Goal: Task Accomplishment & Management: Use online tool/utility

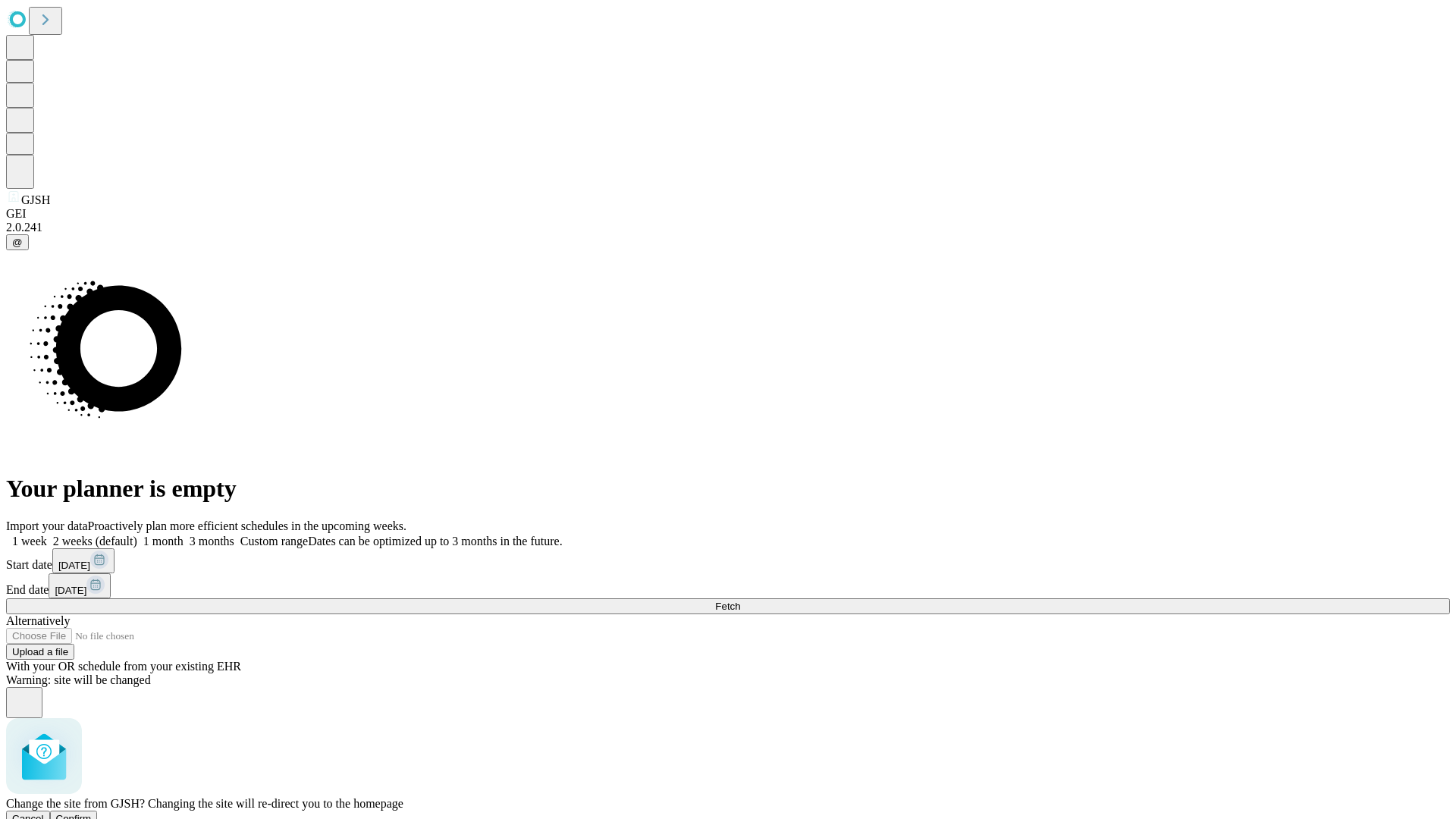
click at [92, 813] on span "Confirm" at bounding box center [73, 818] width 36 height 11
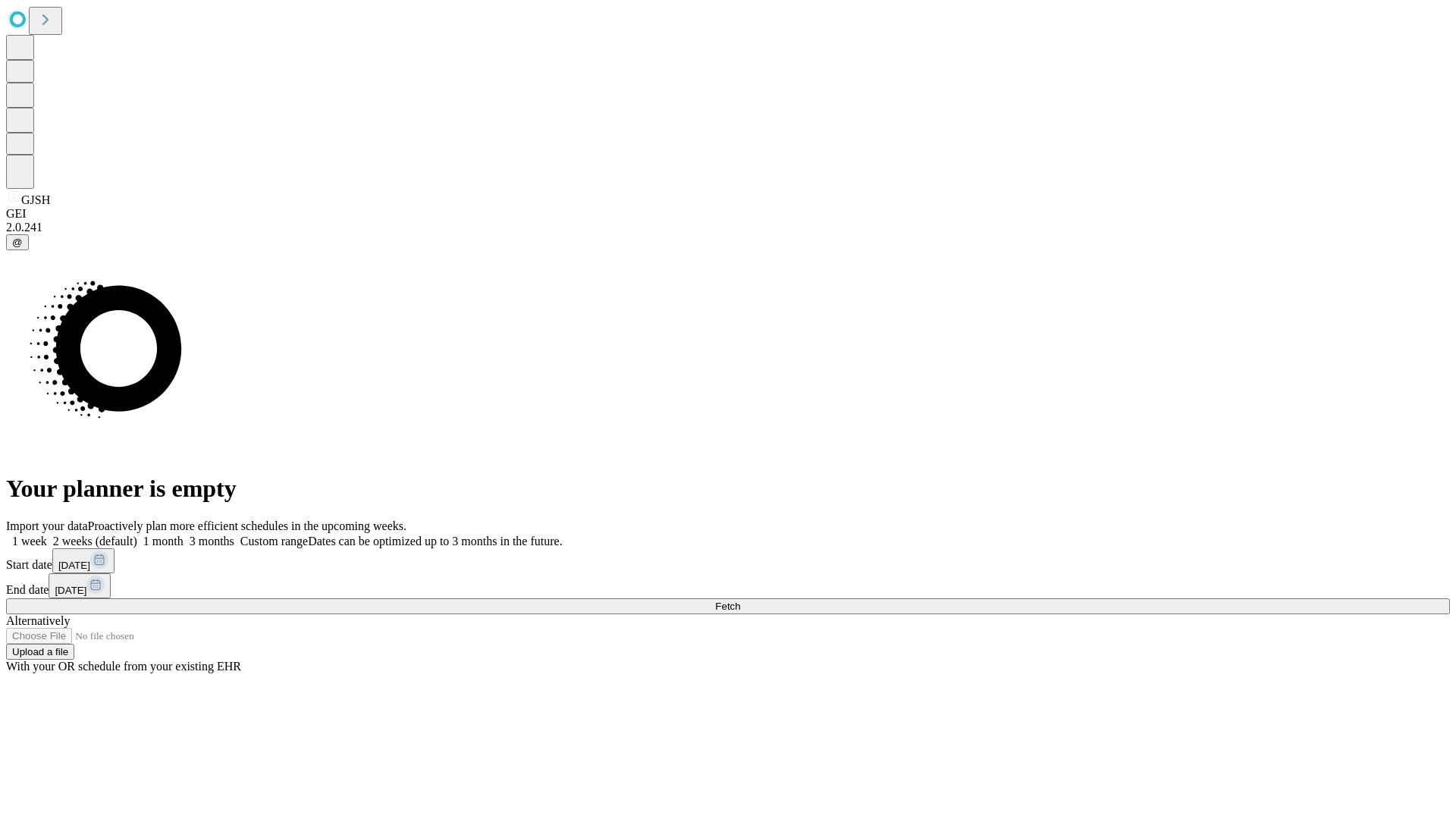
click at [47, 535] on label "1 week" at bounding box center [26, 541] width 41 height 13
click at [740, 600] on span "Fetch" at bounding box center [727, 606] width 25 height 11
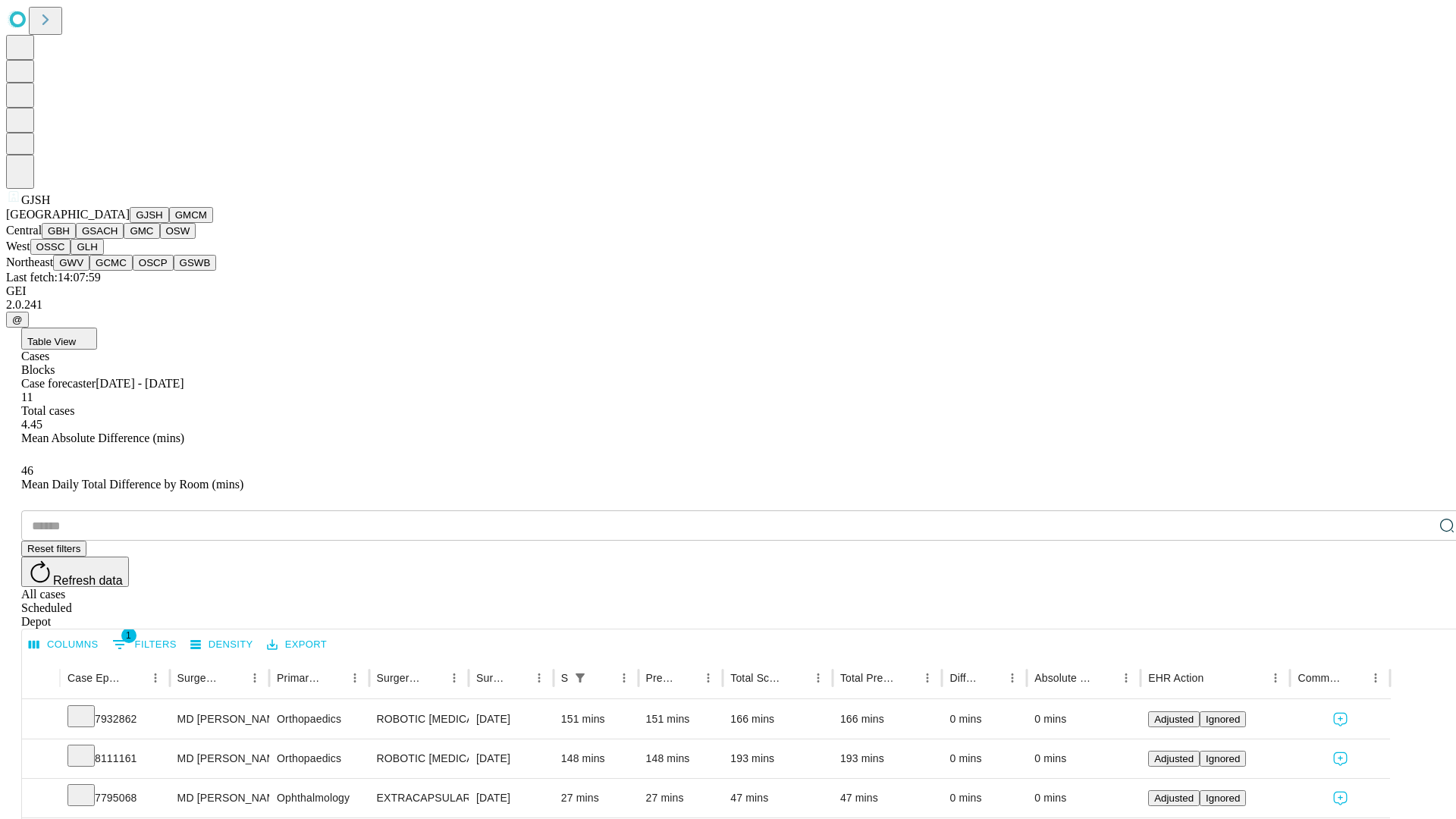
click at [169, 223] on button "GMCM" at bounding box center [191, 215] width 44 height 16
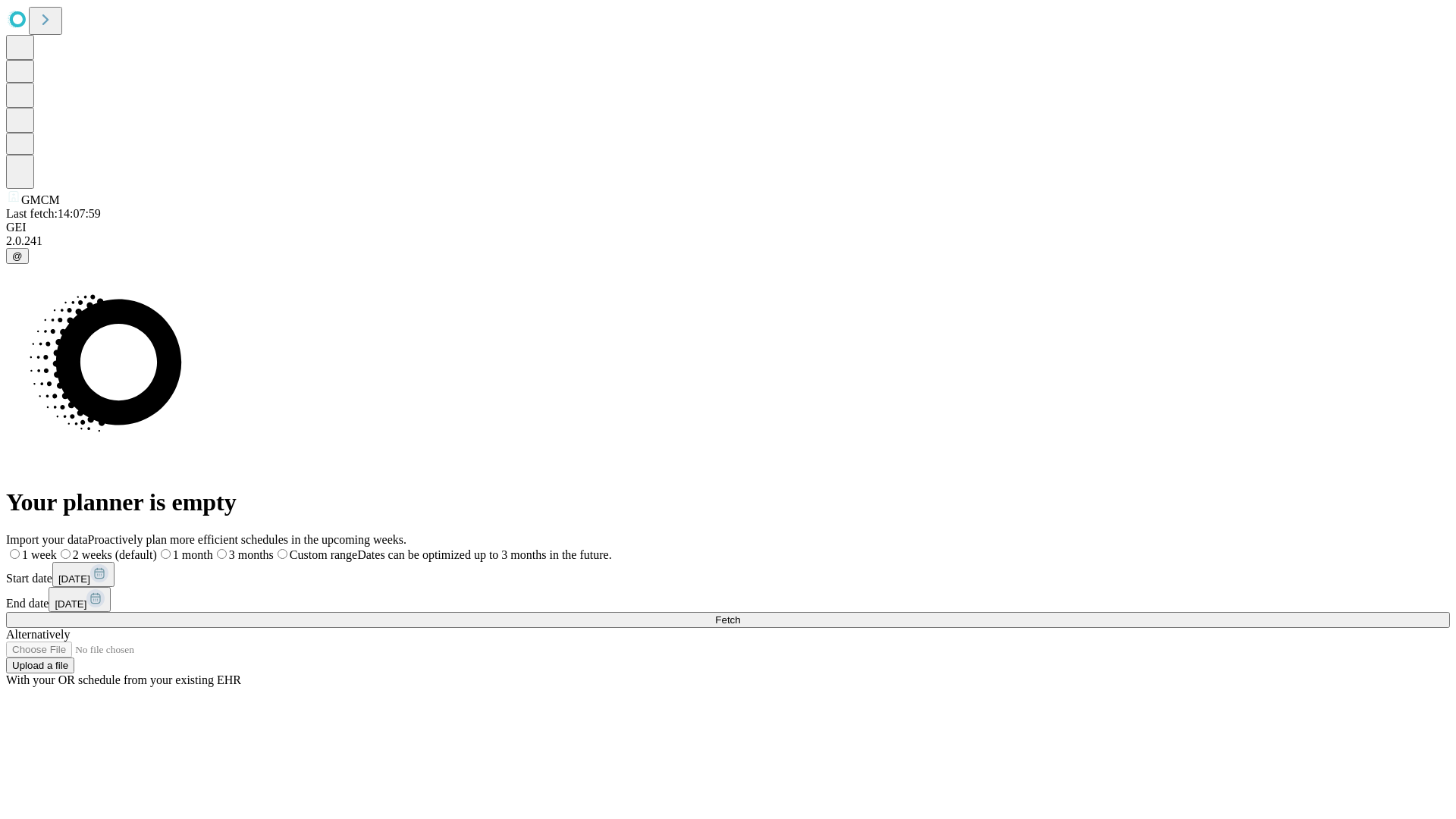
click at [57, 548] on label "1 week" at bounding box center [31, 554] width 51 height 13
click at [740, 614] on span "Fetch" at bounding box center [727, 620] width 25 height 11
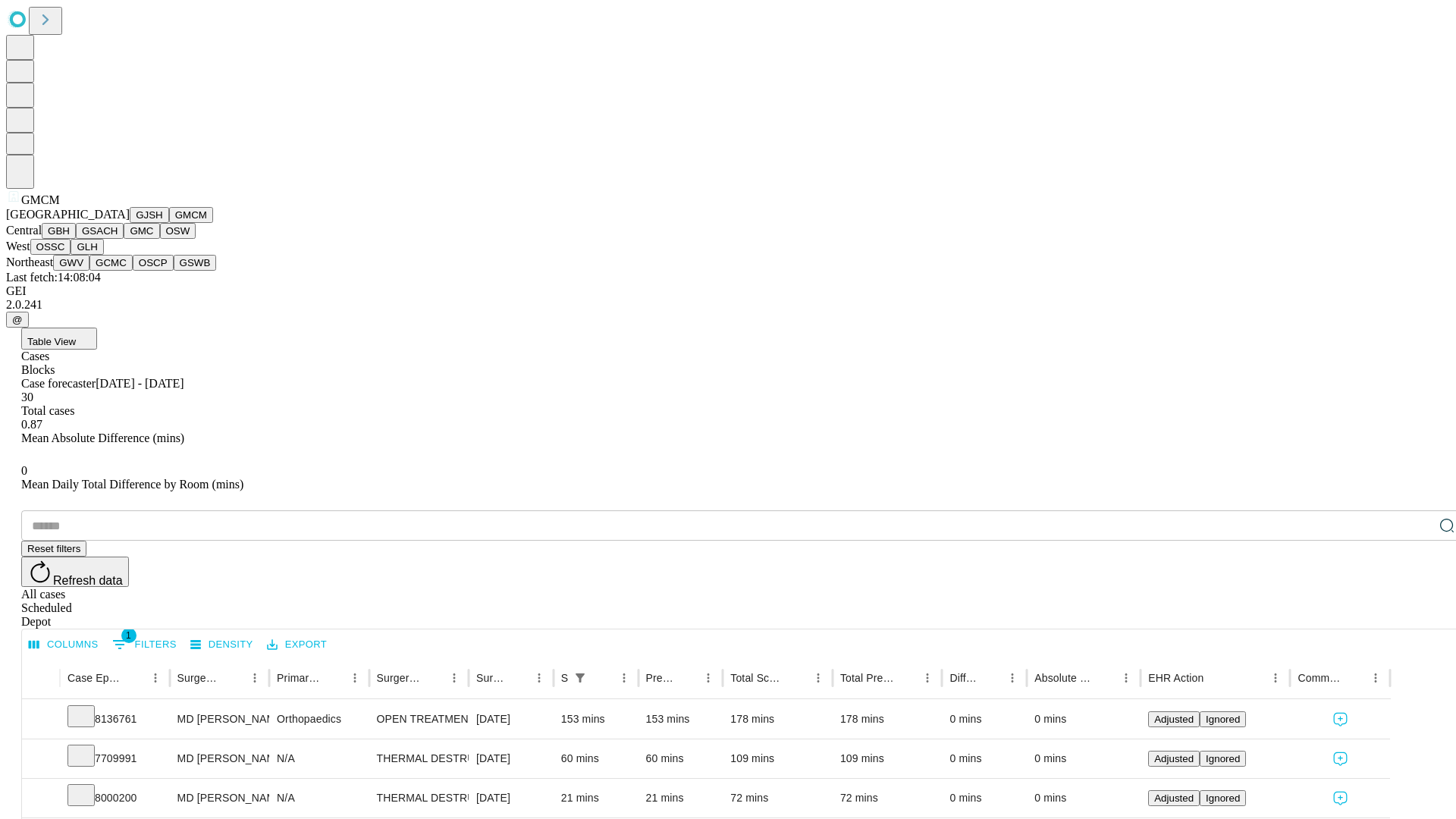
click at [76, 239] on button "GBH" at bounding box center [59, 231] width 34 height 16
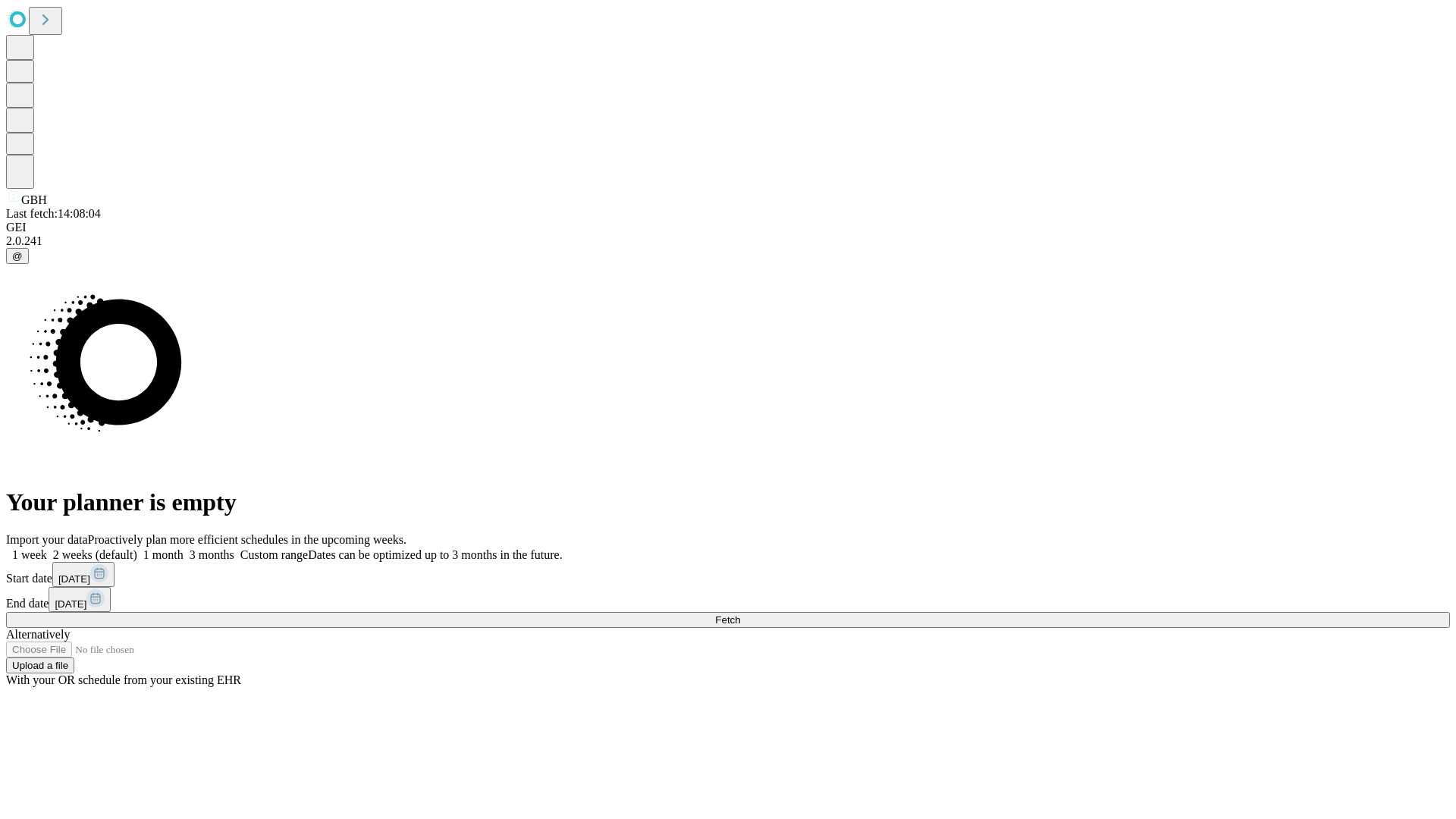
click at [47, 548] on label "1 week" at bounding box center [26, 554] width 41 height 13
click at [740, 614] on span "Fetch" at bounding box center [727, 620] width 25 height 11
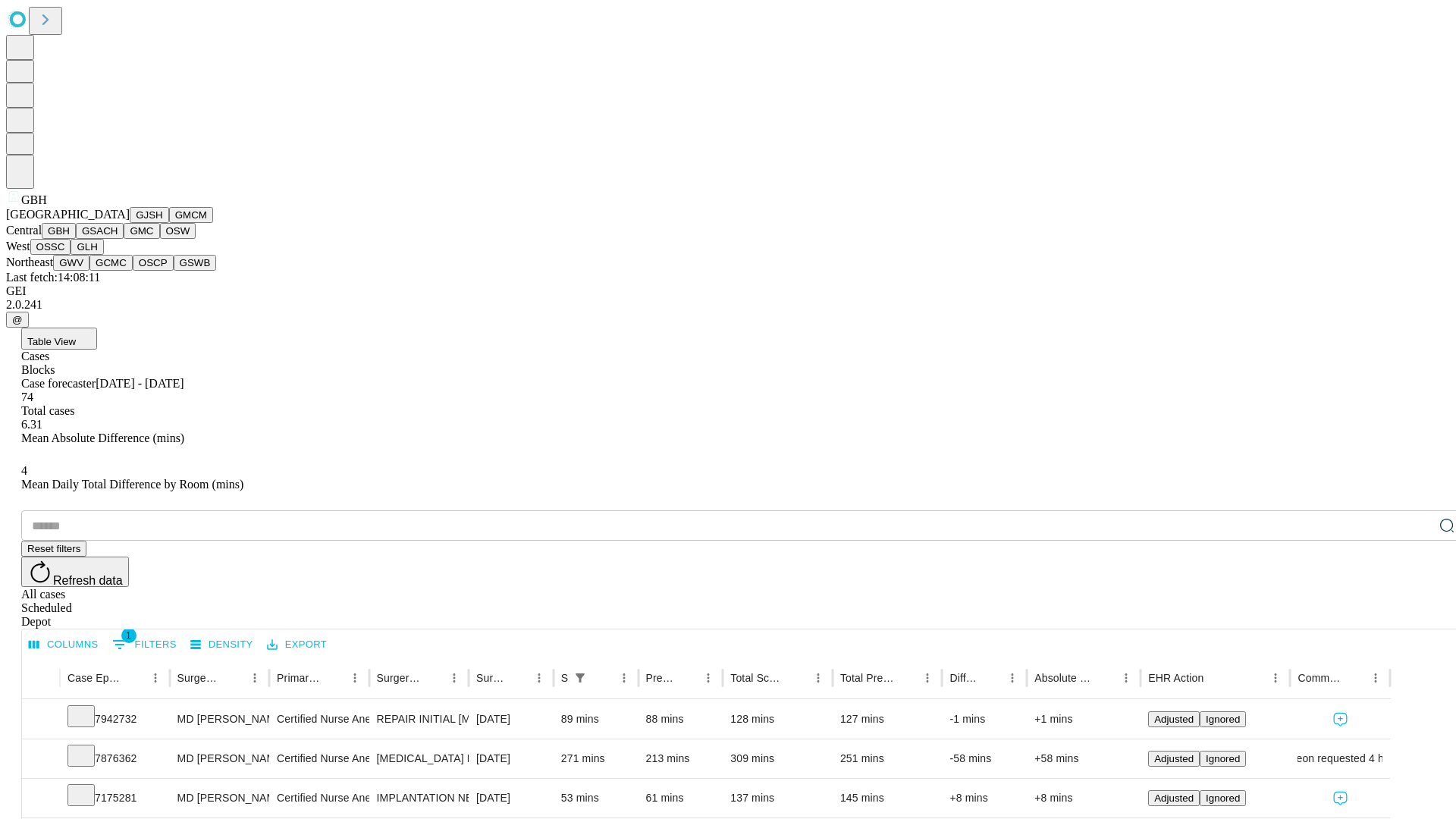
click at [117, 239] on button "GSACH" at bounding box center [100, 231] width 48 height 16
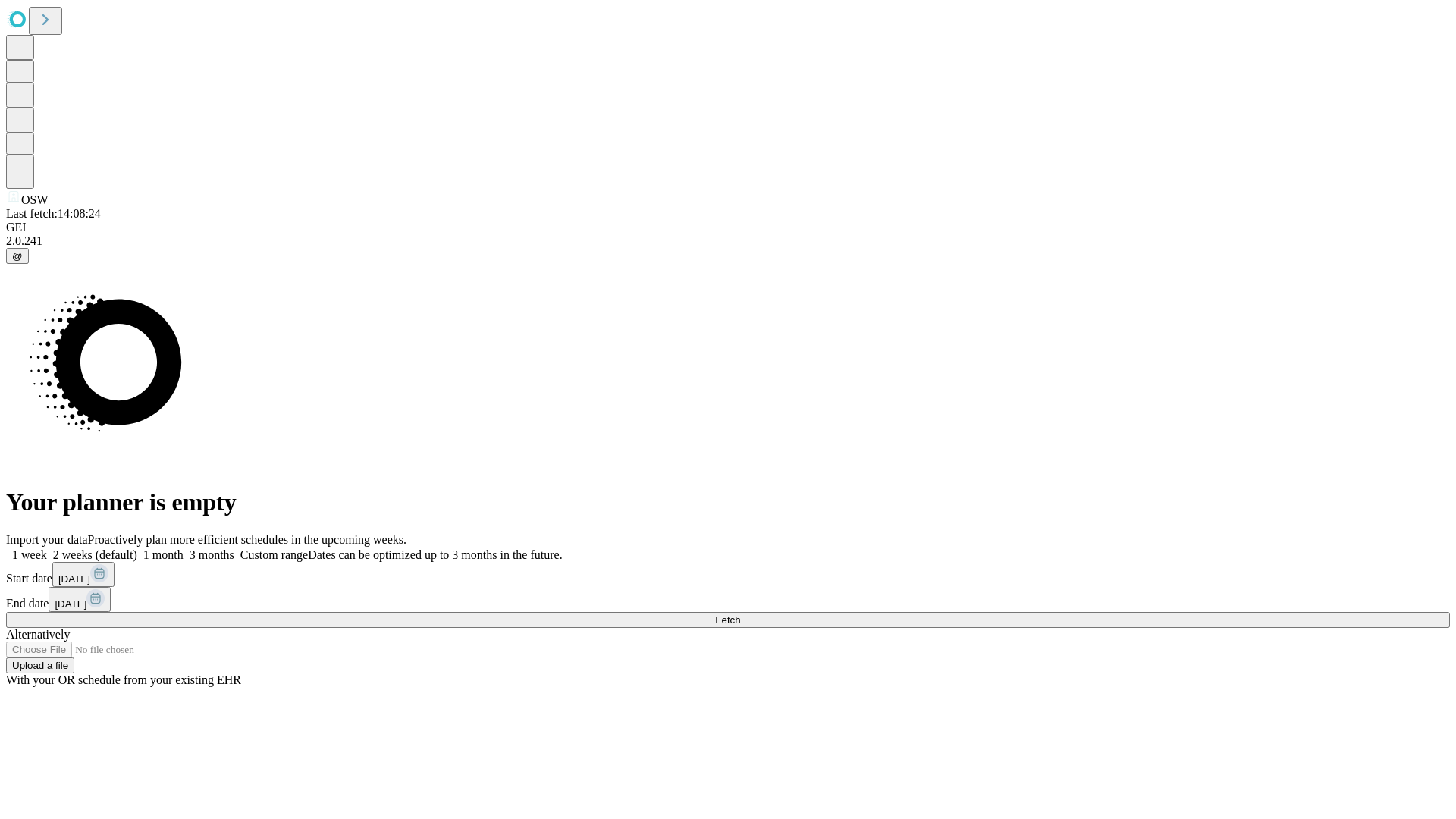
click at [740, 614] on span "Fetch" at bounding box center [727, 620] width 25 height 11
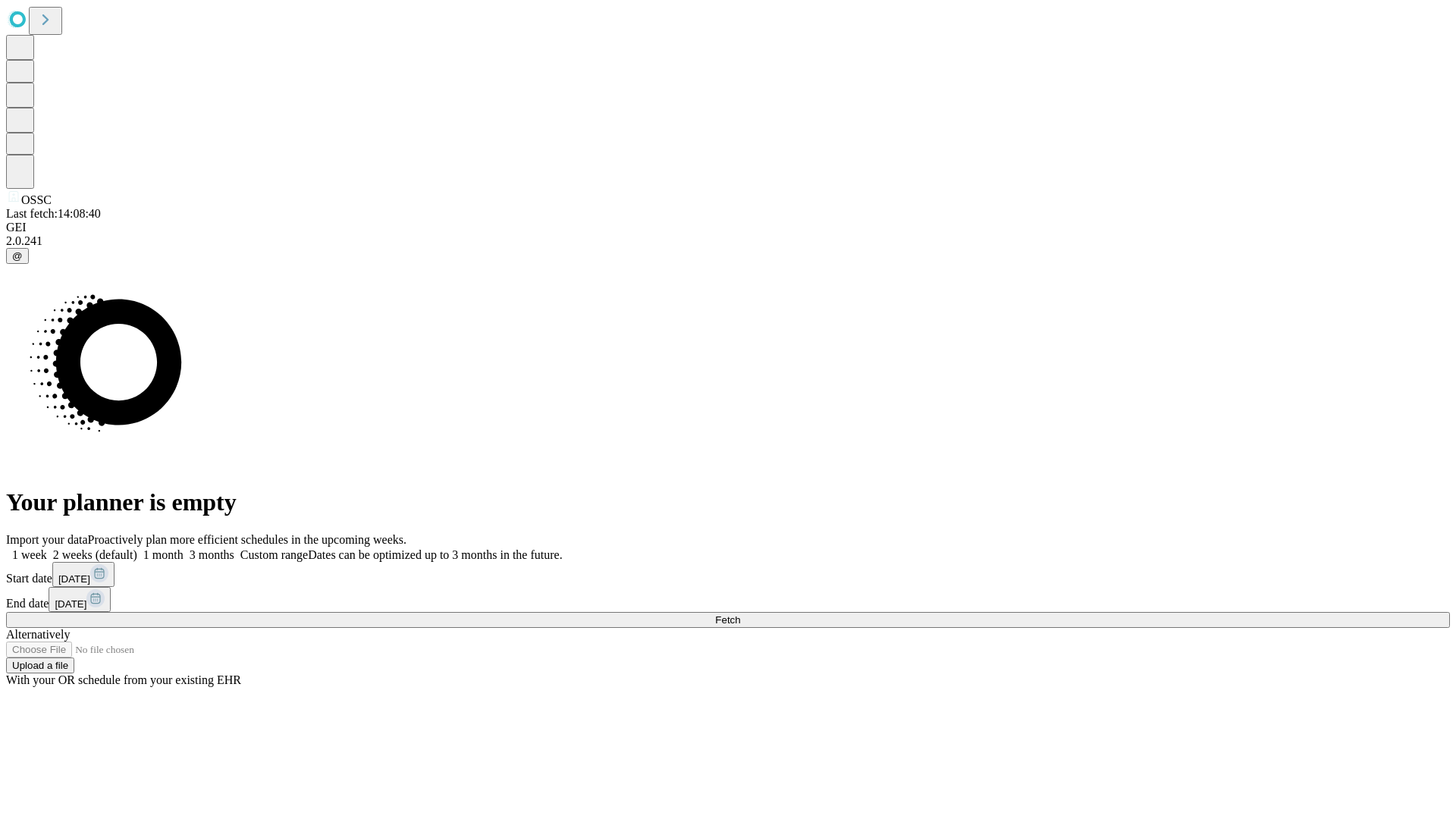
click at [47, 548] on label "1 week" at bounding box center [26, 554] width 41 height 13
click at [740, 614] on span "Fetch" at bounding box center [727, 620] width 25 height 11
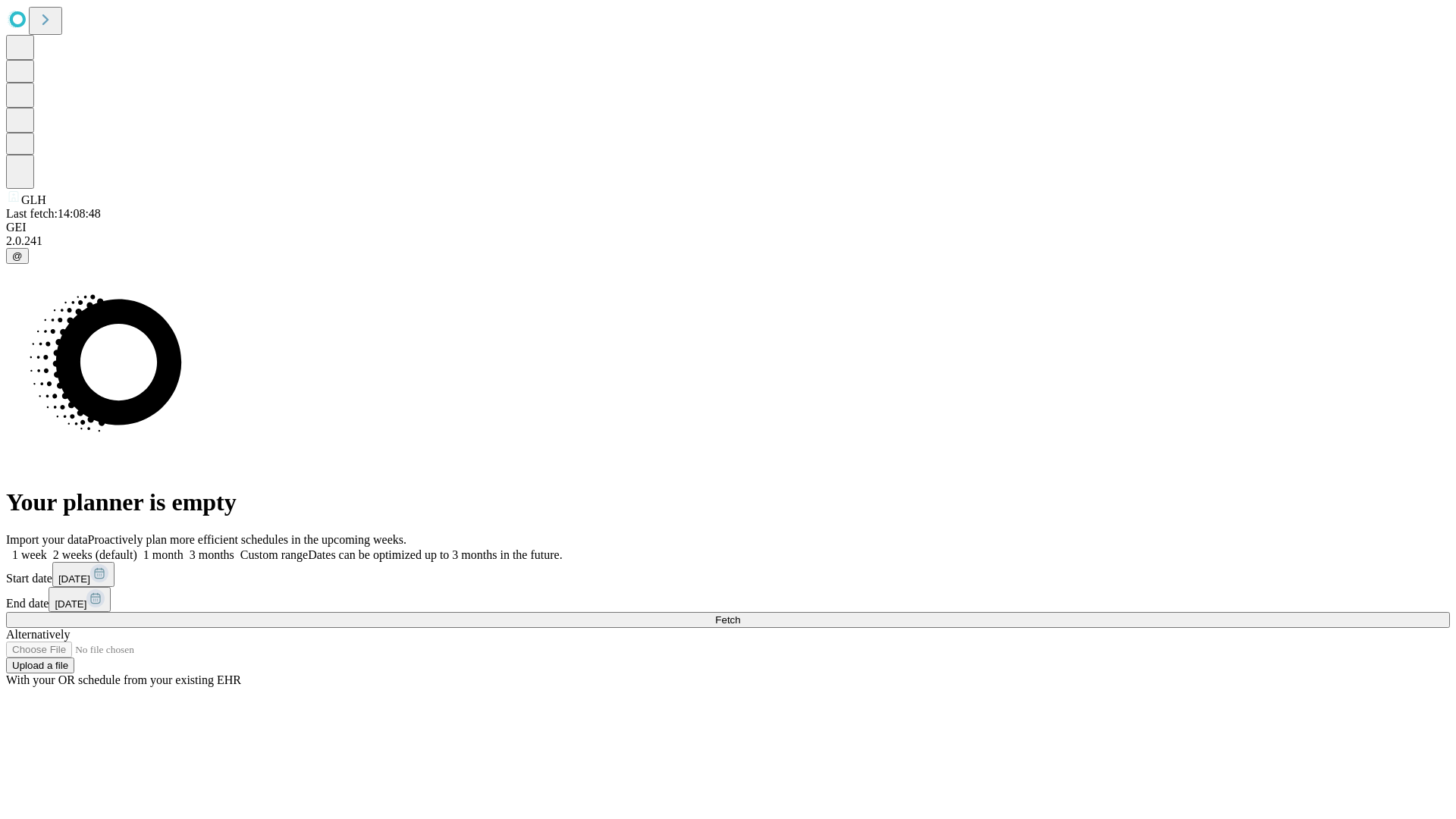
click at [47, 548] on label "1 week" at bounding box center [26, 554] width 41 height 13
click at [740, 614] on span "Fetch" at bounding box center [727, 620] width 25 height 11
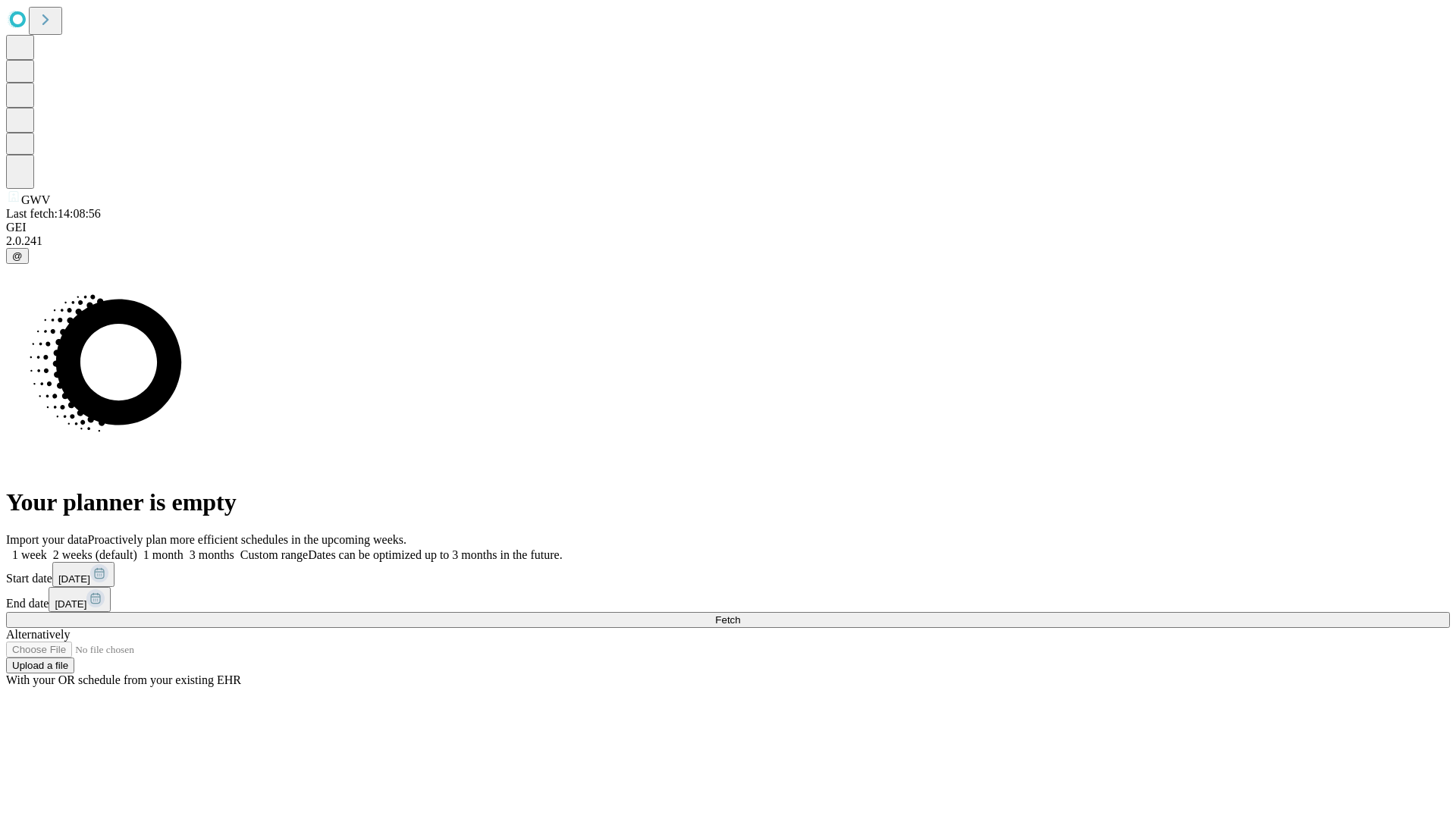
click at [47, 548] on label "1 week" at bounding box center [26, 554] width 41 height 13
click at [740, 614] on span "Fetch" at bounding box center [727, 620] width 25 height 11
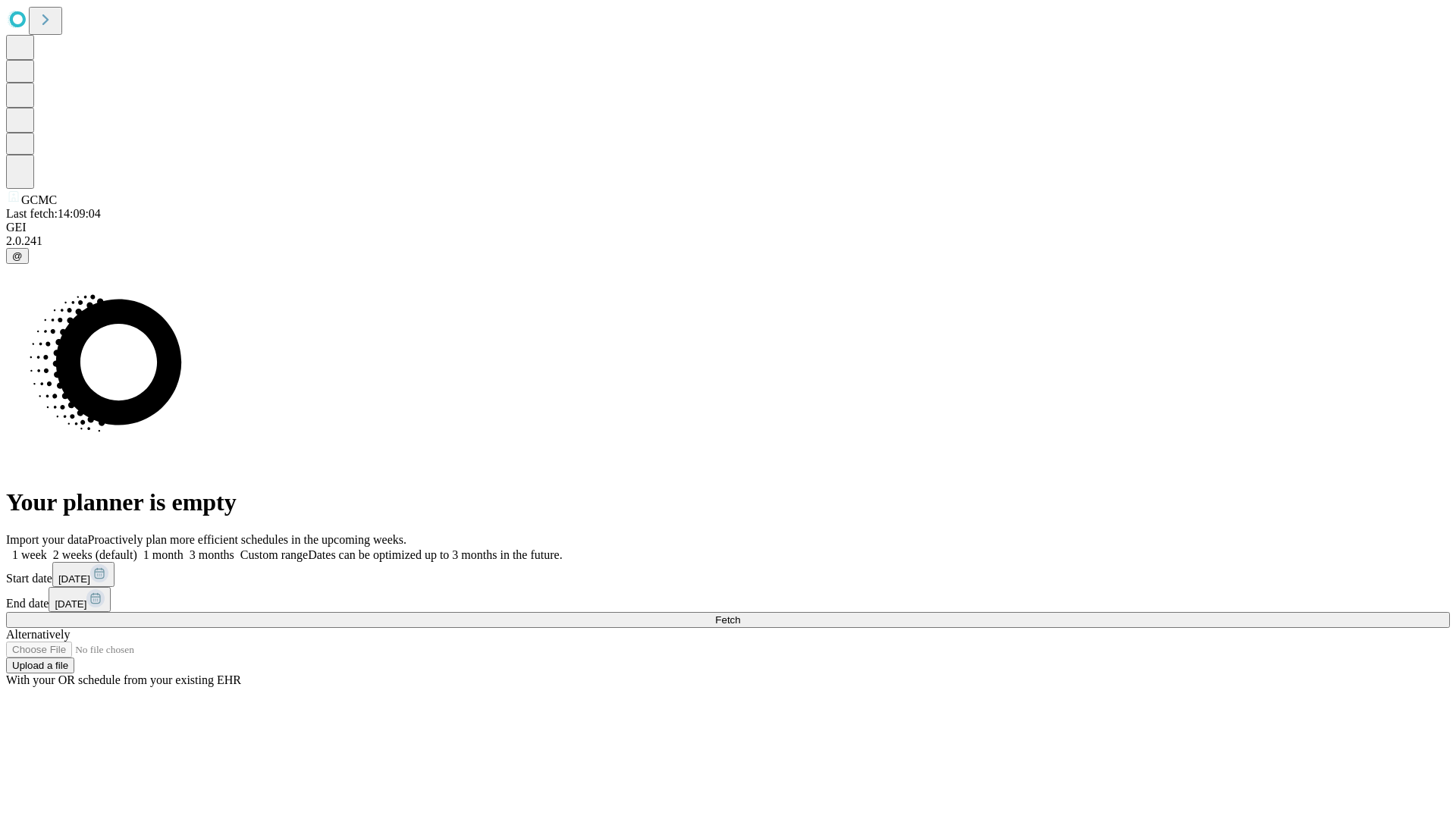
click at [47, 548] on label "1 week" at bounding box center [26, 554] width 41 height 13
click at [740, 614] on span "Fetch" at bounding box center [727, 620] width 25 height 11
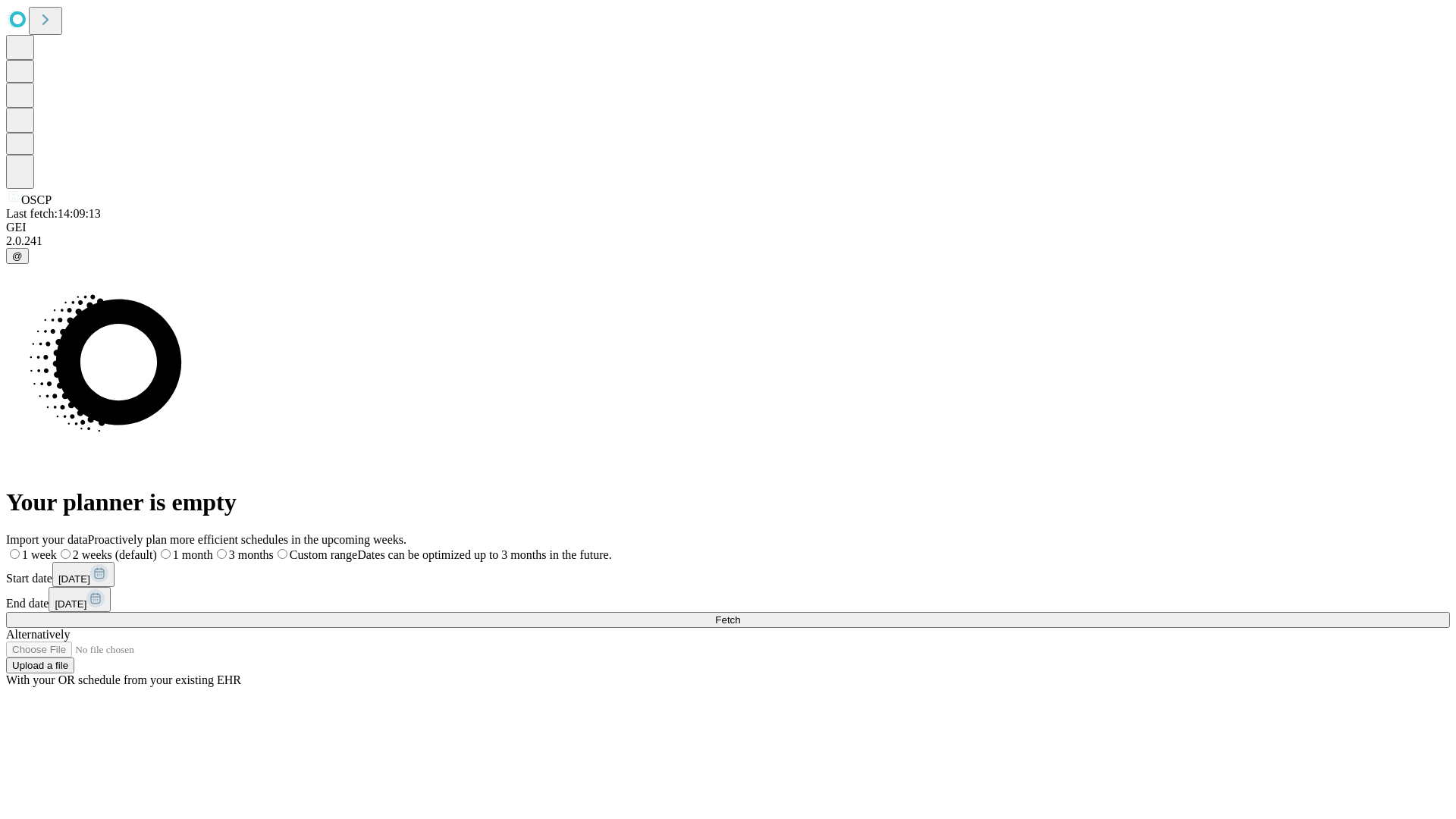
click at [57, 548] on label "1 week" at bounding box center [31, 554] width 51 height 13
click at [740, 614] on span "Fetch" at bounding box center [727, 620] width 25 height 11
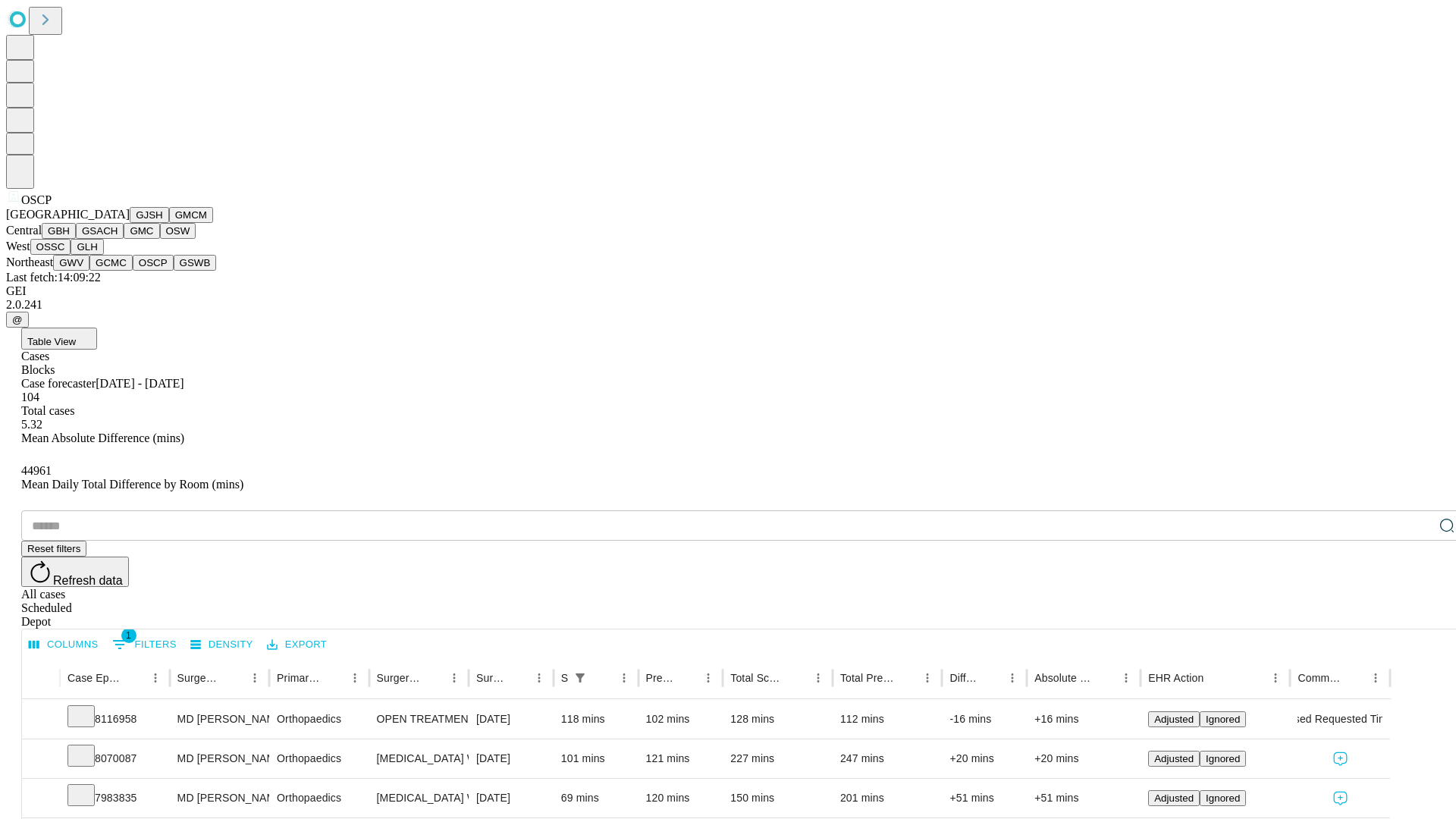
click at [174, 271] on button "GSWB" at bounding box center [195, 262] width 43 height 16
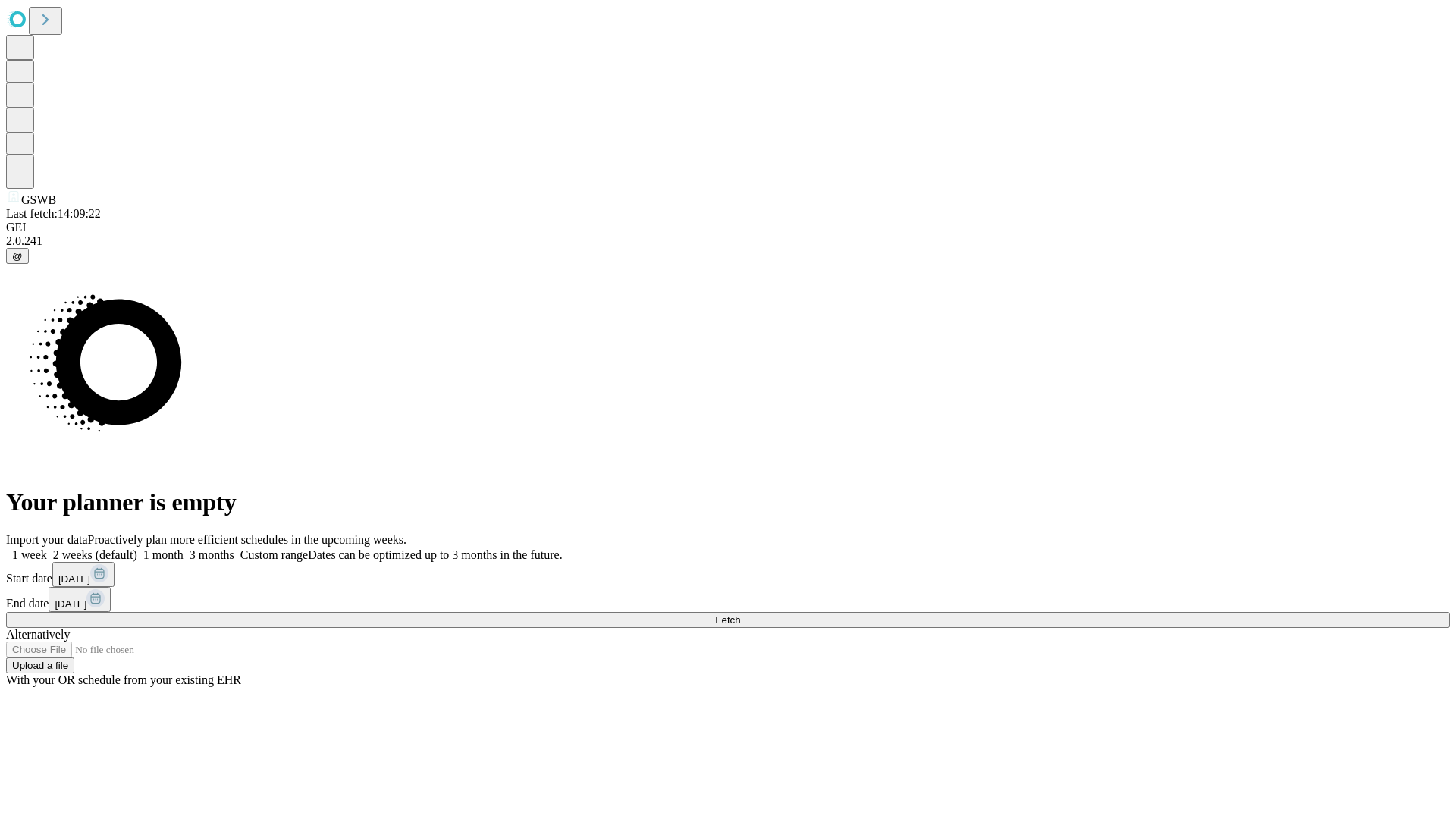
click at [47, 548] on label "1 week" at bounding box center [26, 554] width 41 height 13
click at [740, 614] on span "Fetch" at bounding box center [727, 620] width 25 height 11
